Goal: Information Seeking & Learning: Learn about a topic

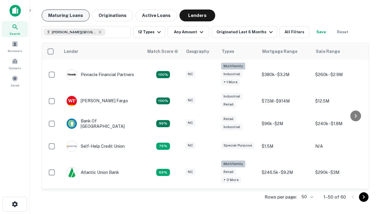
click at [65, 15] on button "Maturing Loans" at bounding box center [66, 16] width 48 height 12
